Goal: Information Seeking & Learning: Learn about a topic

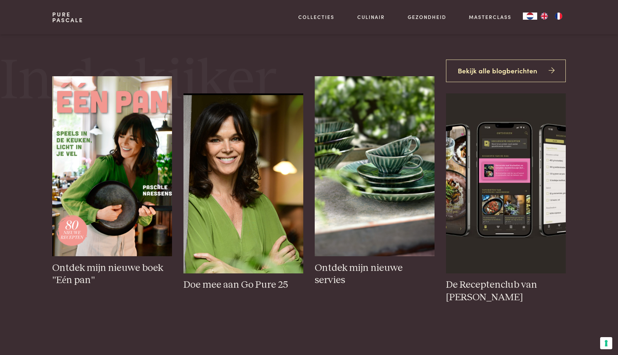
scroll to position [328, 0]
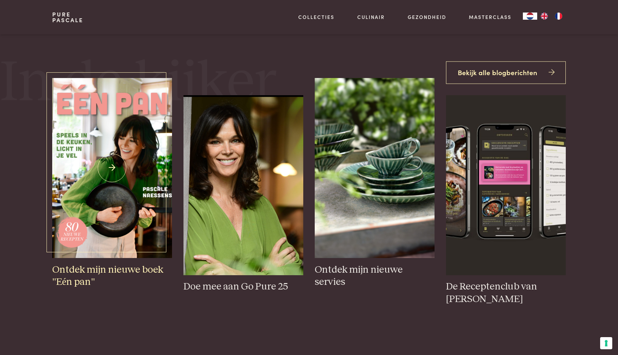
click at [109, 167] on img at bounding box center [112, 168] width 120 height 180
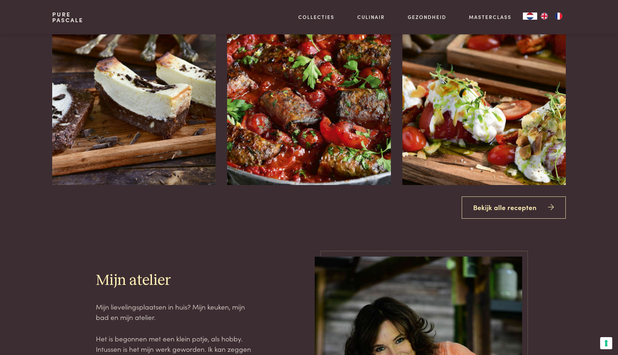
scroll to position [1021, 0]
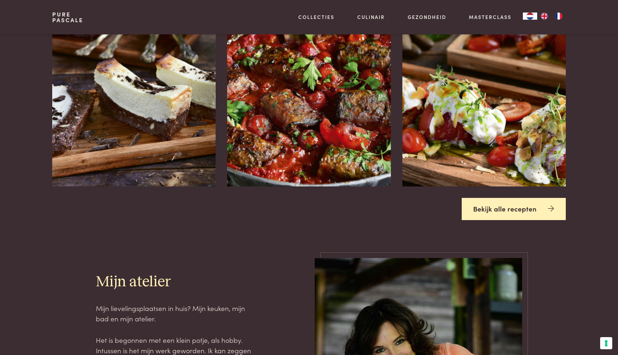
click at [514, 204] on link "Bekijk alle recepten" at bounding box center [513, 209] width 104 height 23
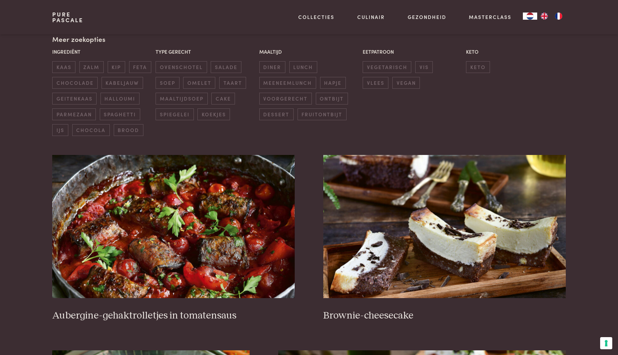
scroll to position [178, 0]
click at [217, 189] on img at bounding box center [173, 226] width 242 height 143
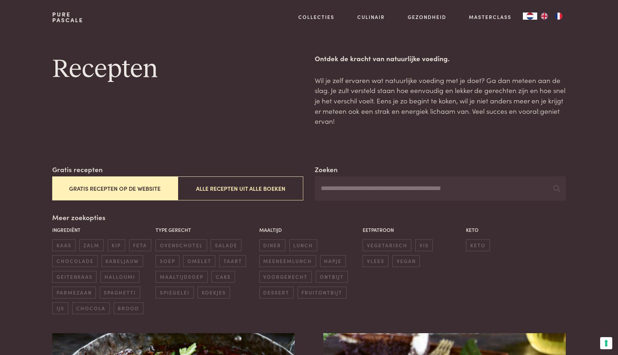
click at [262, 183] on button "Alle recepten uit alle boeken" at bounding box center [240, 188] width 125 height 24
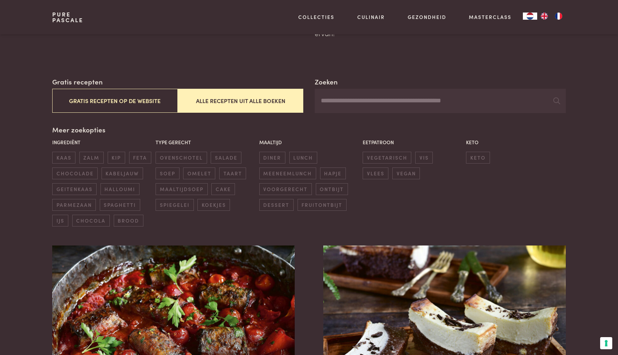
scroll to position [79, 0]
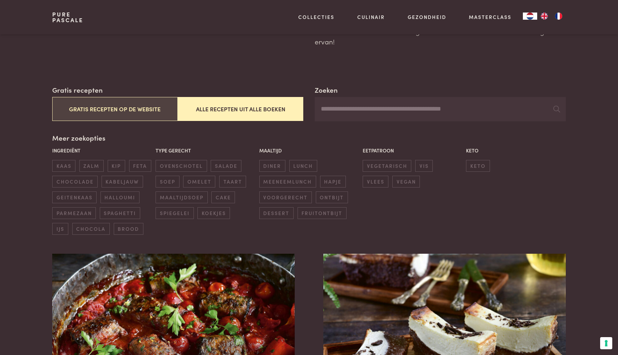
click at [110, 110] on button "Gratis recepten op de website" at bounding box center [114, 109] width 125 height 24
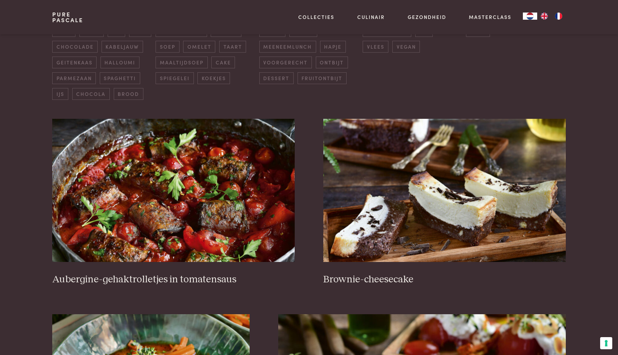
scroll to position [215, 0]
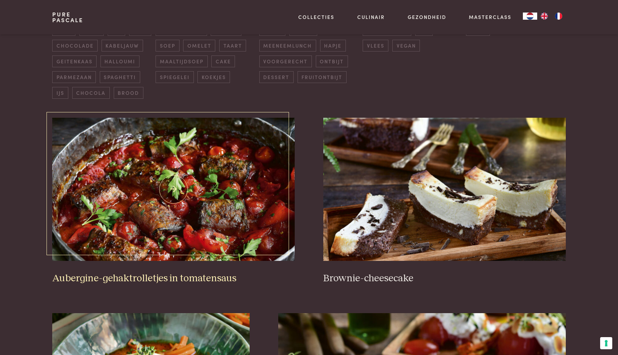
click at [118, 144] on img at bounding box center [173, 189] width 242 height 143
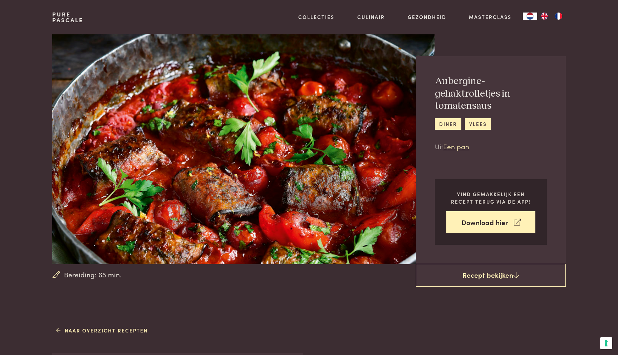
click at [33, 101] on section "Bereiding: 65 min. Aubergine-gehaktrolletjes in tomatensaus diner vlees Uit Een…" at bounding box center [309, 149] width 618 height 230
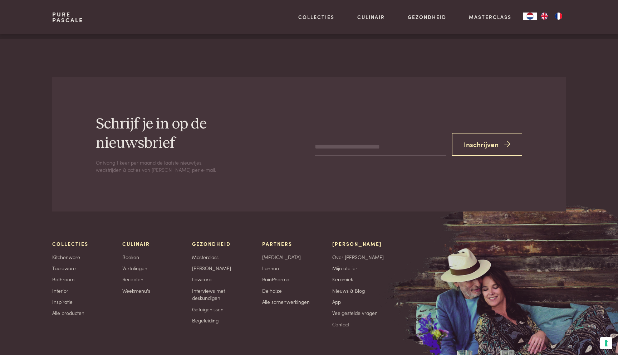
scroll to position [2303, 0]
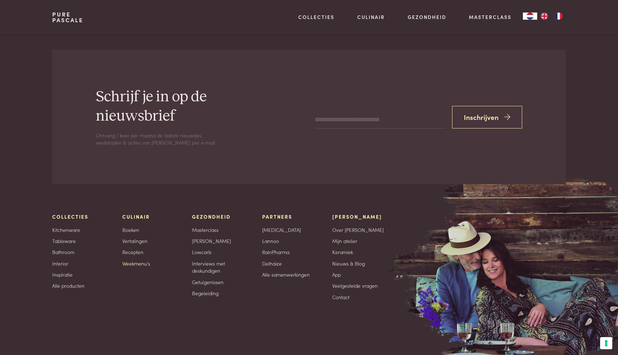
click at [147, 261] on link "Weekmenu's" at bounding box center [136, 263] width 28 height 8
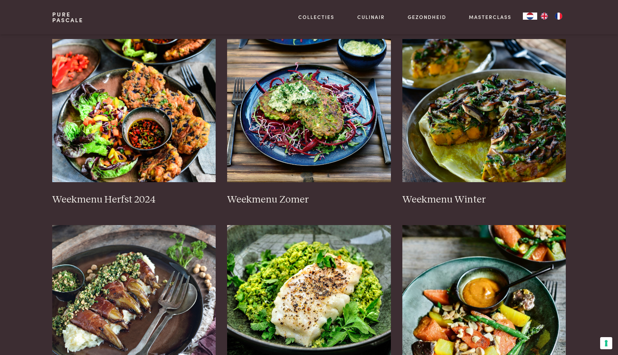
scroll to position [115, 0]
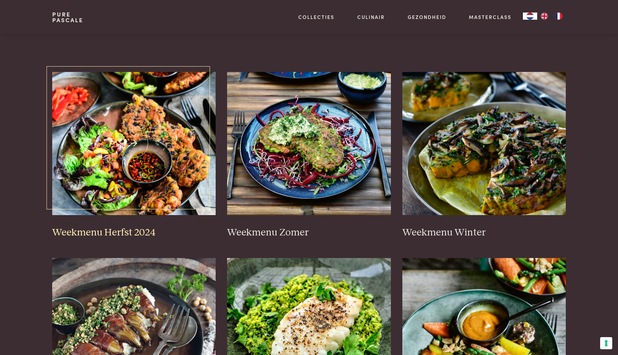
click at [141, 154] on img at bounding box center [134, 143] width 164 height 143
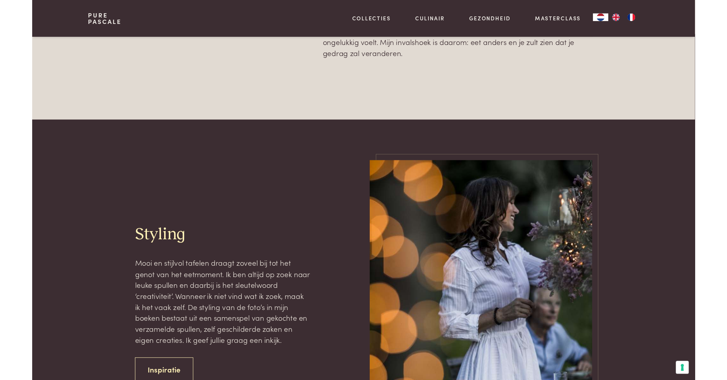
scroll to position [1239, 0]
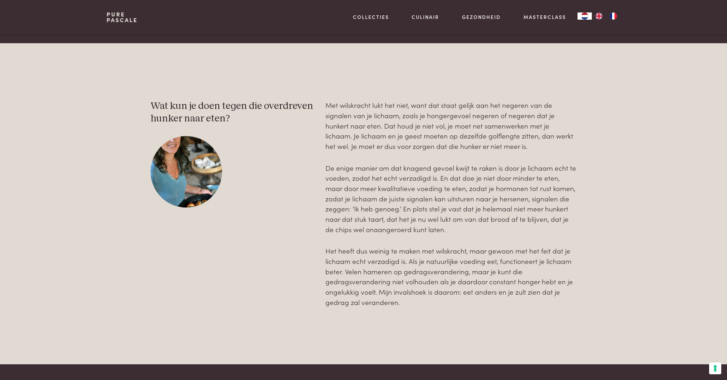
click at [514, 74] on div "Wat kun je doen tegen die overdreven hunker naar eten? Met wilskracht lukt het …" at bounding box center [363, 203] width 513 height 321
